Goal: Task Accomplishment & Management: Complete application form

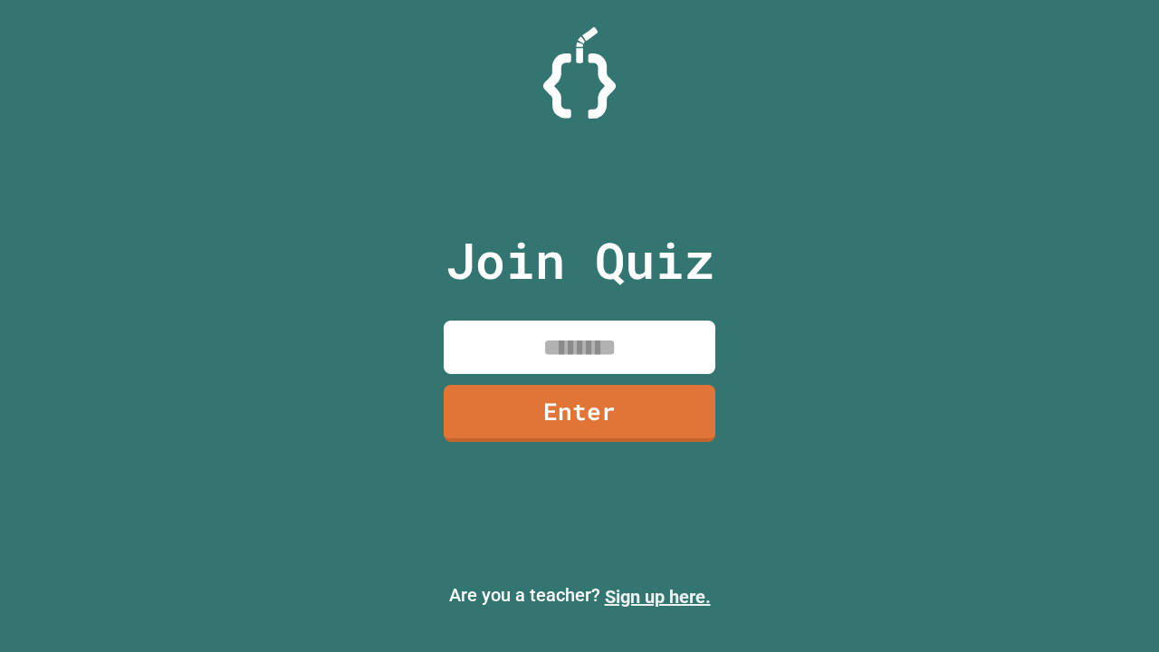
click at [657, 597] on link "Sign up here." at bounding box center [658, 597] width 106 height 22
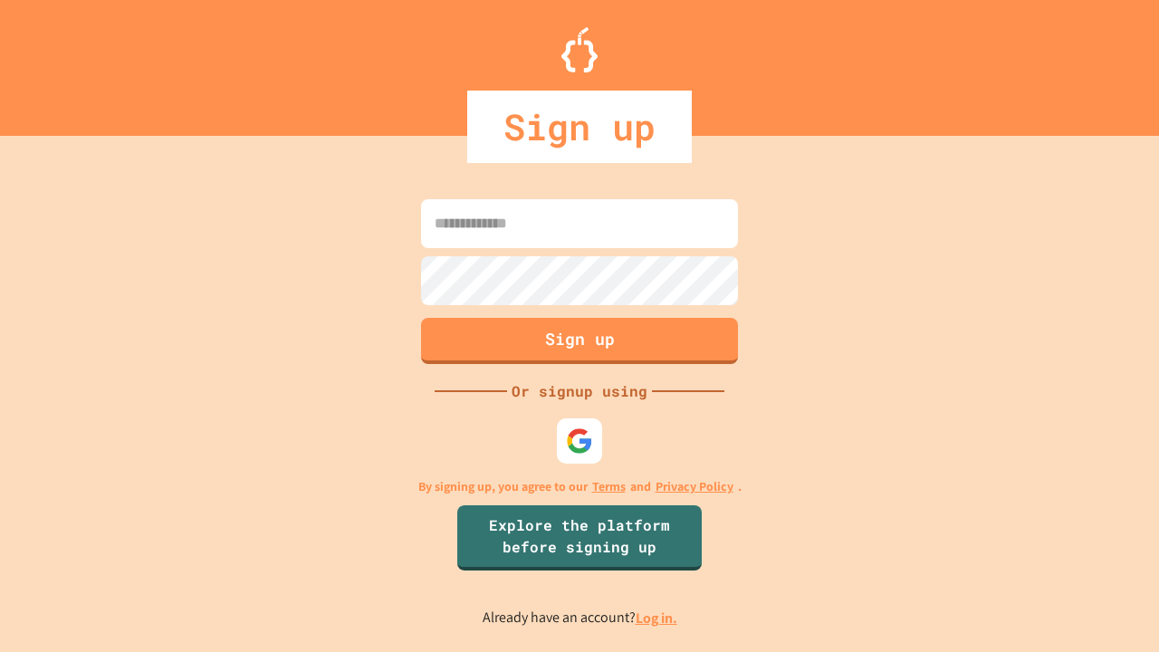
click at [657, 618] on link "Log in." at bounding box center [657, 618] width 42 height 19
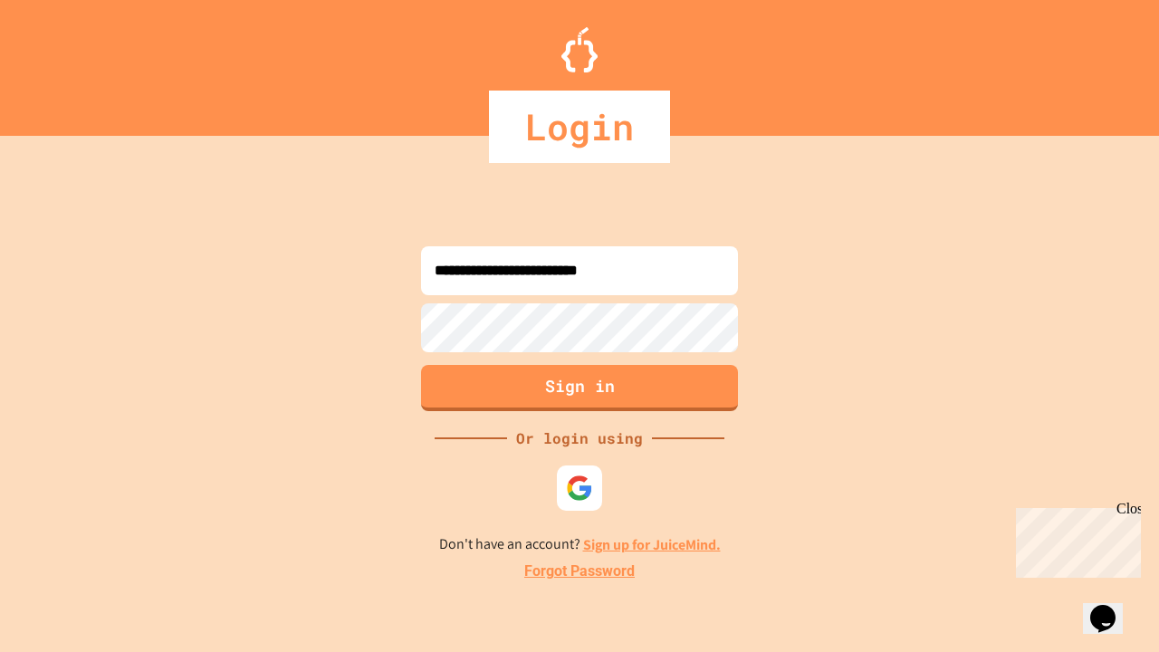
type input "**********"
